Goal: Navigation & Orientation: Find specific page/section

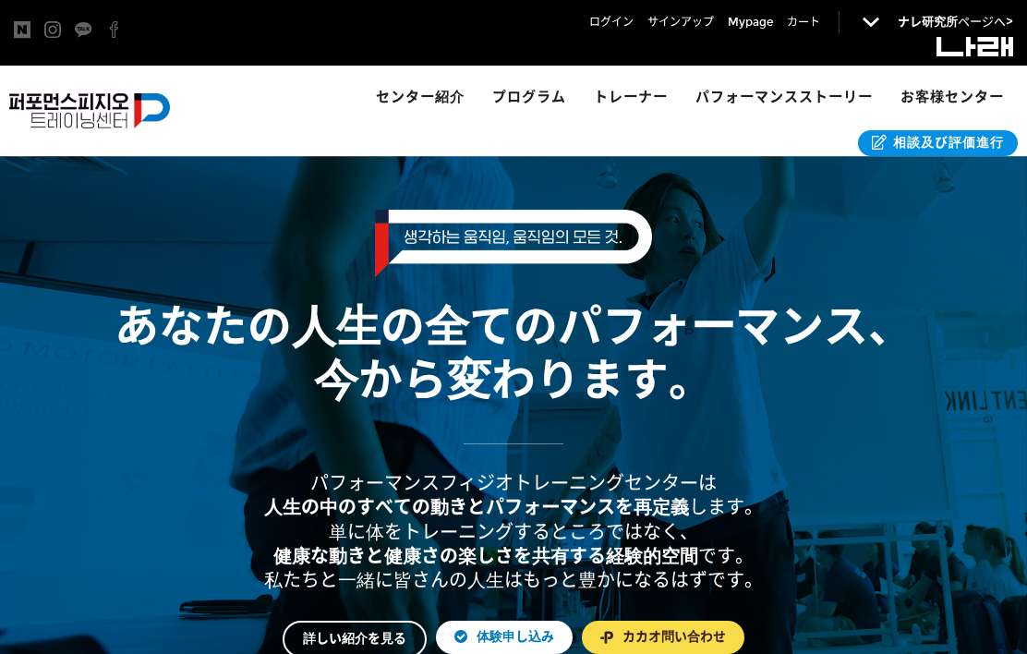
click at [92, 106] on img at bounding box center [89, 110] width 161 height 35
click at [820, 23] on span "カート" at bounding box center [803, 22] width 33 height 18
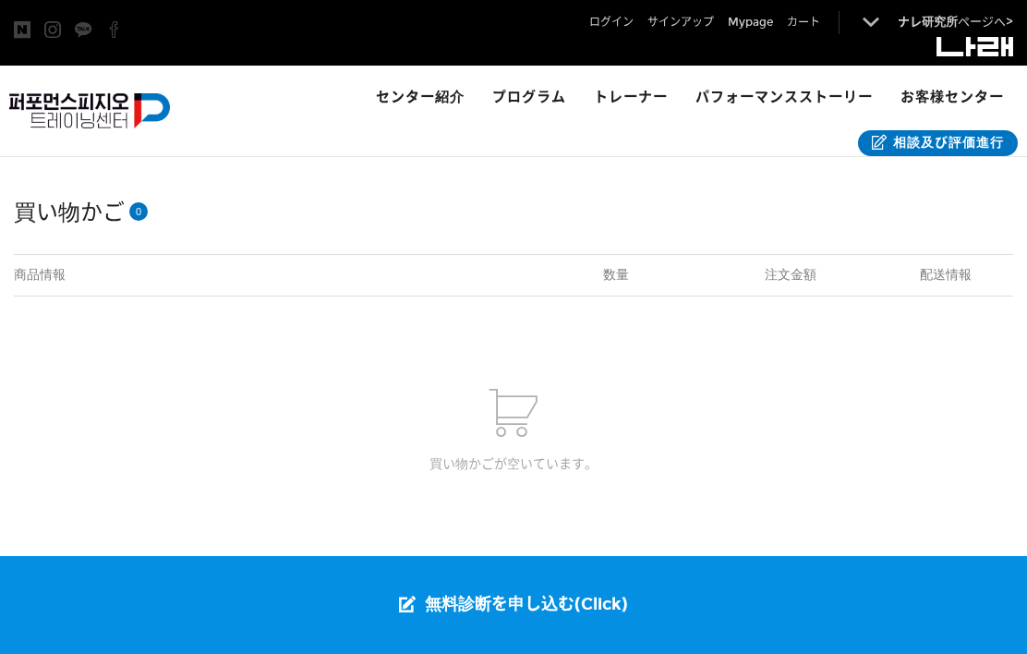
click at [759, 30] on span "Mypage" at bounding box center [750, 22] width 45 height 18
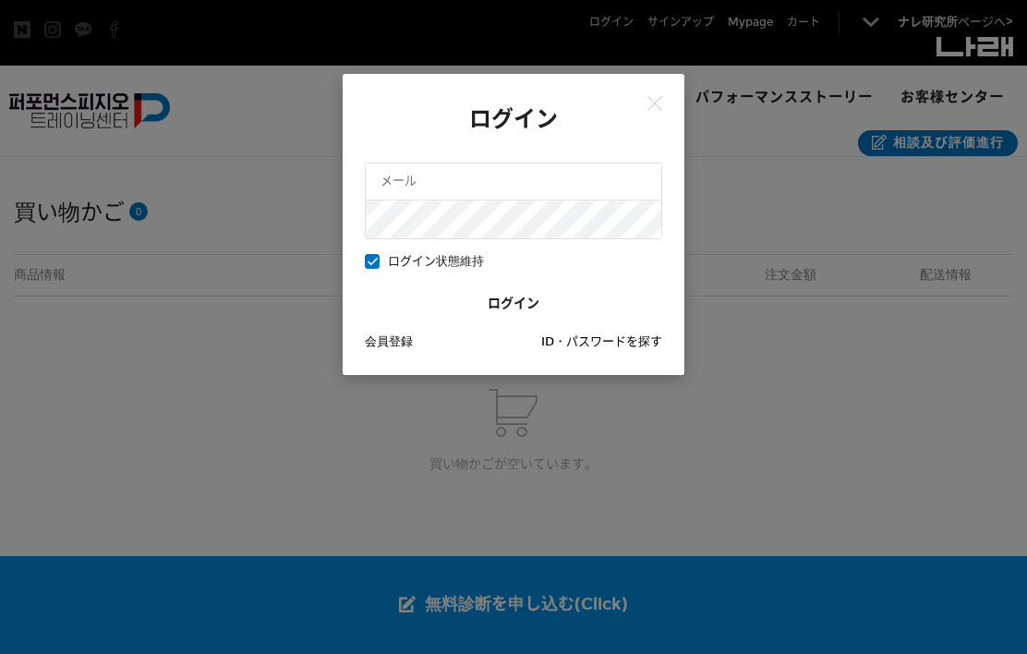
click at [748, 373] on div "ログイン ログイン状態維持 ログイン 会員登録 ID・パスワードを探す" at bounding box center [513, 327] width 1027 height 654
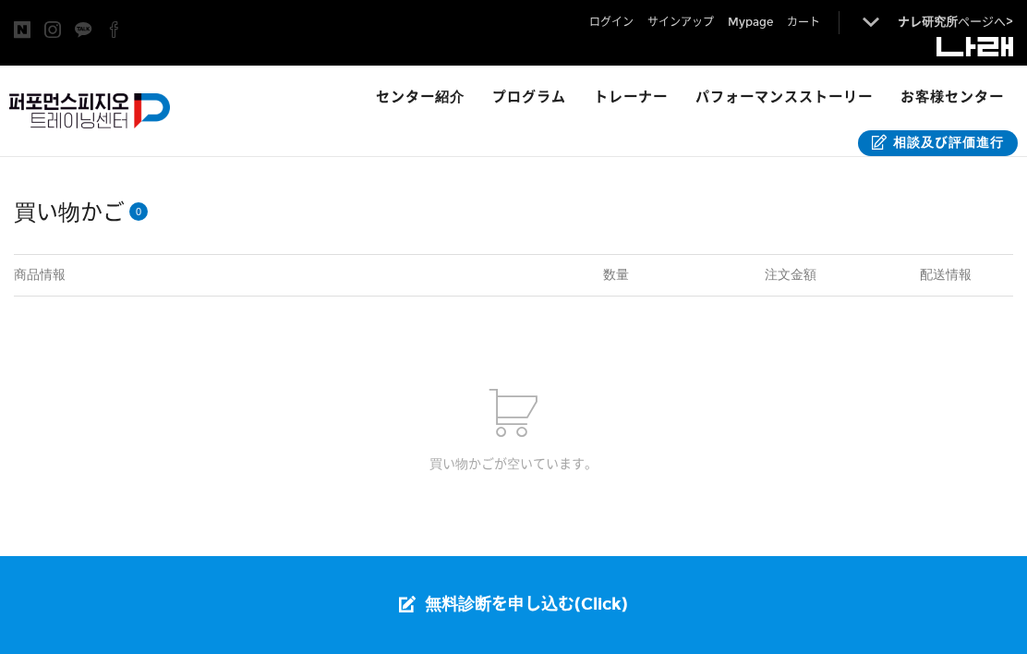
click at [134, 111] on img at bounding box center [89, 110] width 161 height 35
click at [163, 109] on img at bounding box center [89, 110] width 161 height 35
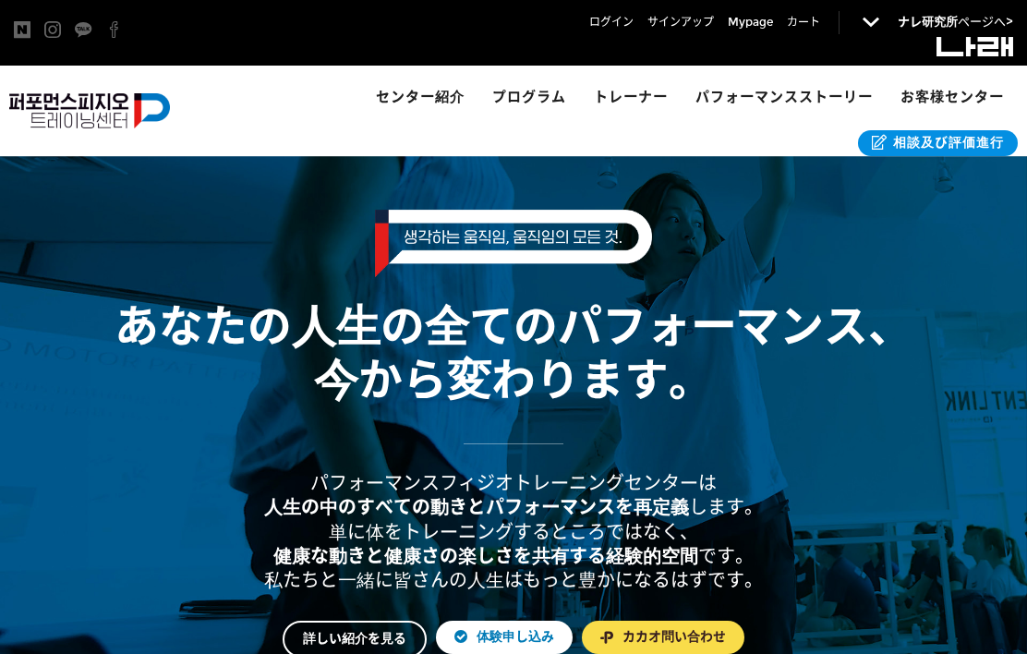
click at [735, 6] on div "ログイン サインアップ Mypage カート 0 ナレ研究所 ページへ> ナレ研究所ページへ>" at bounding box center [759, 33] width 507 height 66
